Goal: Task Accomplishment & Management: Use online tool/utility

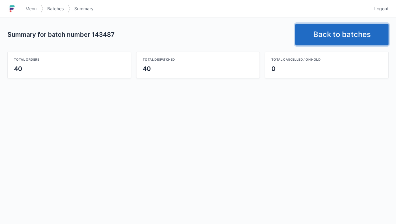
click at [339, 37] on link "Back to batches" at bounding box center [341, 35] width 93 height 22
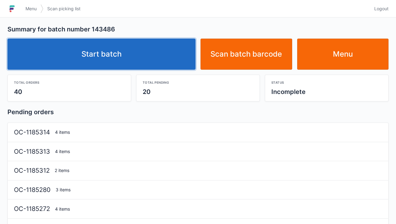
click at [104, 67] on link "Start batch" at bounding box center [101, 54] width 188 height 31
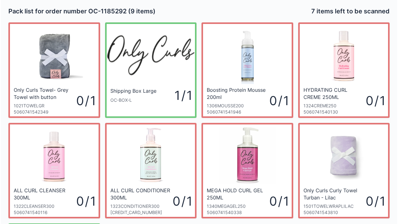
scroll to position [3, 0]
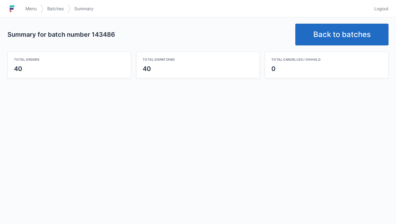
click at [336, 36] on link "Back to batches" at bounding box center [341, 35] width 93 height 22
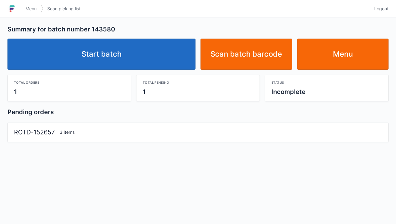
click at [124, 53] on link "Start batch" at bounding box center [101, 54] width 188 height 31
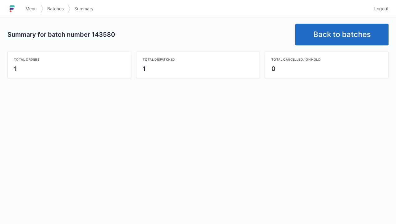
click at [335, 34] on link "Back to batches" at bounding box center [341, 35] width 93 height 22
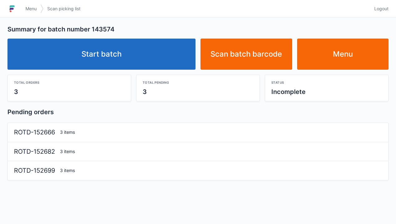
click at [103, 50] on link "Start batch" at bounding box center [101, 54] width 188 height 31
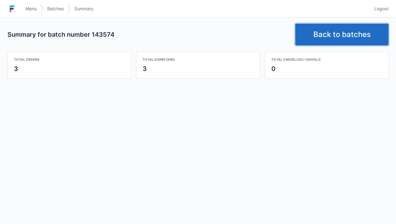
click at [342, 30] on link "Back to batches" at bounding box center [341, 35] width 93 height 22
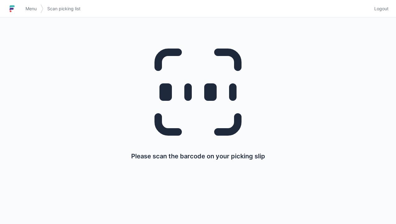
click at [34, 9] on span "Menu" at bounding box center [30, 9] width 11 height 6
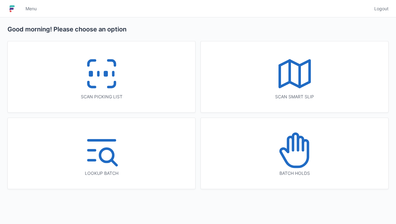
click at [109, 75] on icon at bounding box center [102, 74] width 40 height 40
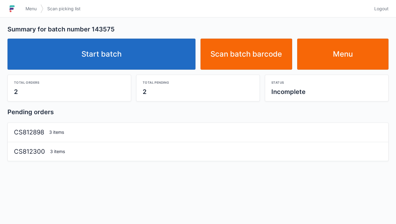
click at [116, 55] on link "Start batch" at bounding box center [101, 54] width 188 height 31
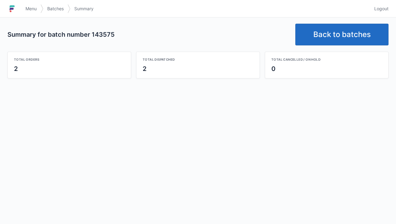
click at [339, 33] on link "Back to batches" at bounding box center [341, 35] width 93 height 22
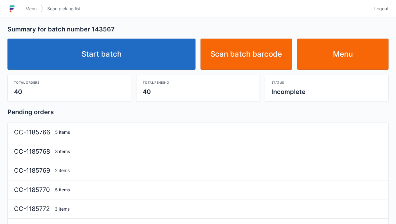
click at [111, 61] on link "Start batch" at bounding box center [101, 54] width 188 height 31
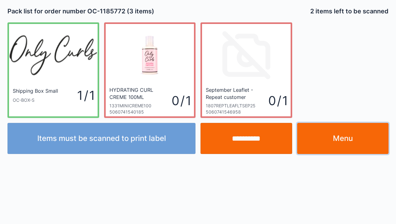
click at [341, 140] on link "Menu" at bounding box center [343, 138] width 92 height 31
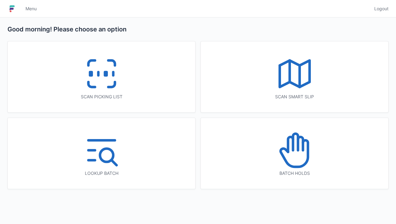
click at [101, 83] on icon at bounding box center [102, 74] width 40 height 40
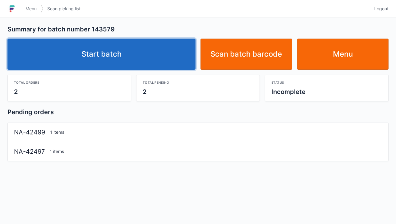
click at [112, 57] on link "Start batch" at bounding box center [101, 54] width 188 height 31
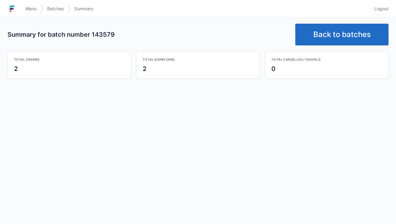
click at [343, 37] on link "Back to batches" at bounding box center [341, 35] width 93 height 22
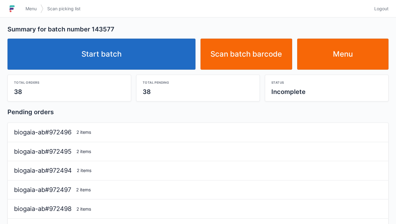
click at [114, 62] on link "Start batch" at bounding box center [101, 54] width 188 height 31
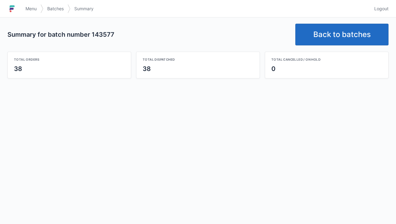
click at [348, 39] on link "Back to batches" at bounding box center [341, 35] width 93 height 22
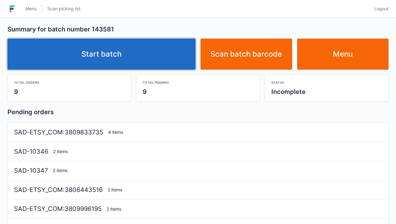
click at [111, 61] on link "Start batch" at bounding box center [101, 54] width 188 height 31
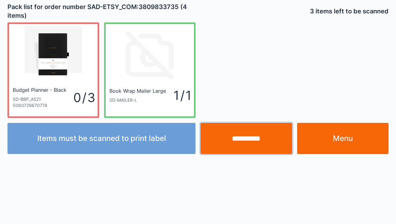
click at [247, 136] on input "**********" at bounding box center [246, 138] width 92 height 31
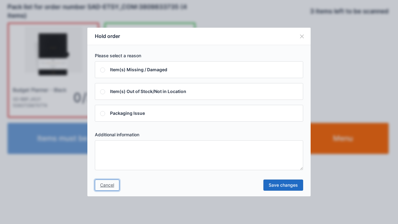
click at [109, 188] on link "Cancel" at bounding box center [107, 184] width 25 height 11
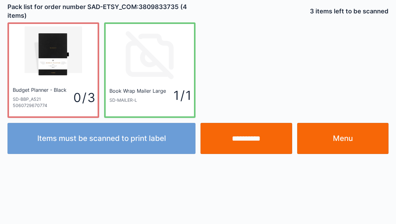
click at [248, 142] on input "**********" at bounding box center [246, 138] width 92 height 31
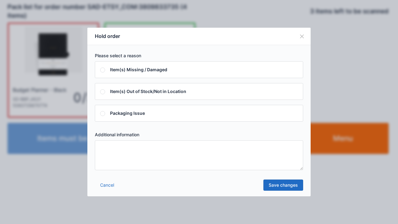
click at [104, 148] on textarea at bounding box center [199, 155] width 208 height 30
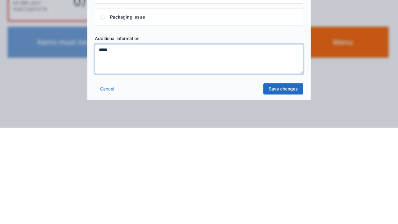
type textarea "*****"
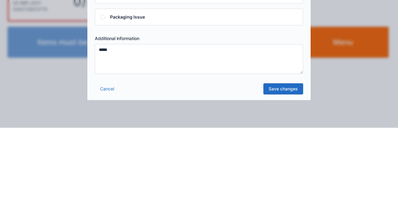
click at [282, 186] on link "Save changes" at bounding box center [283, 184] width 40 height 11
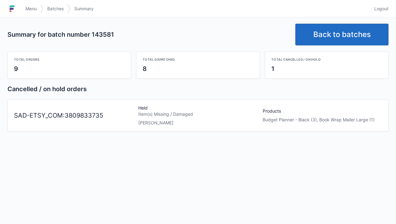
click at [334, 33] on link "Back to batches" at bounding box center [341, 35] width 93 height 22
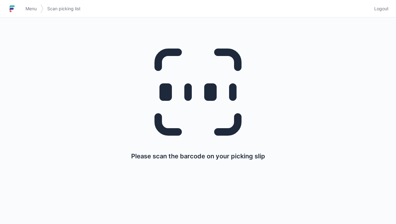
click at [30, 12] on link "Menu" at bounding box center [31, 8] width 19 height 11
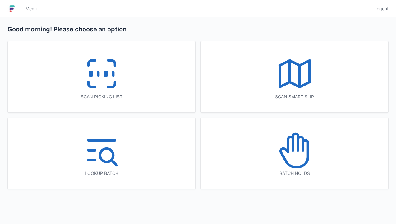
click at [297, 158] on icon at bounding box center [295, 150] width 40 height 40
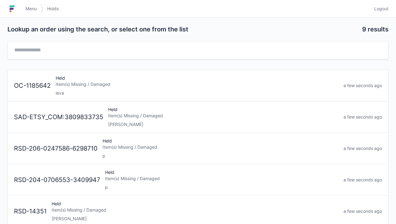
click at [125, 120] on div "Held Item(s) Missing / Damaged Elena" at bounding box center [223, 116] width 235 height 21
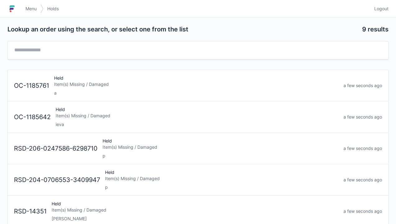
click at [30, 9] on span "Menu" at bounding box center [30, 9] width 11 height 6
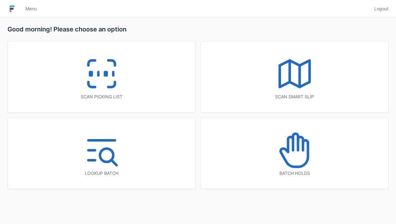
click at [109, 76] on icon at bounding box center [102, 74] width 40 height 40
